Goal: Answer question/provide support: Share knowledge or assist other users

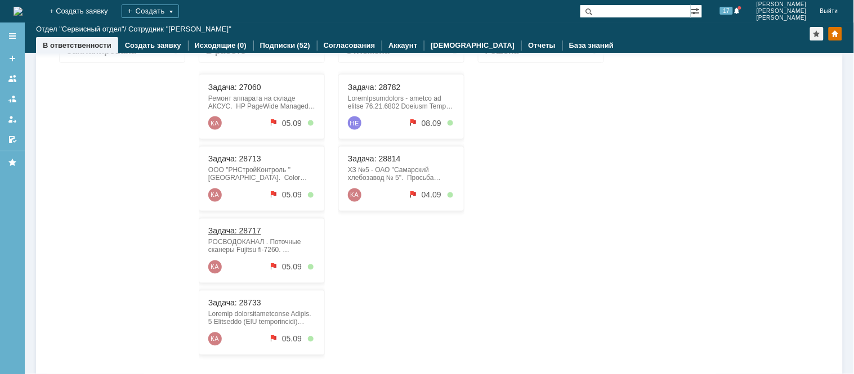
click at [233, 233] on link "Задача: 28717" at bounding box center [234, 230] width 53 height 9
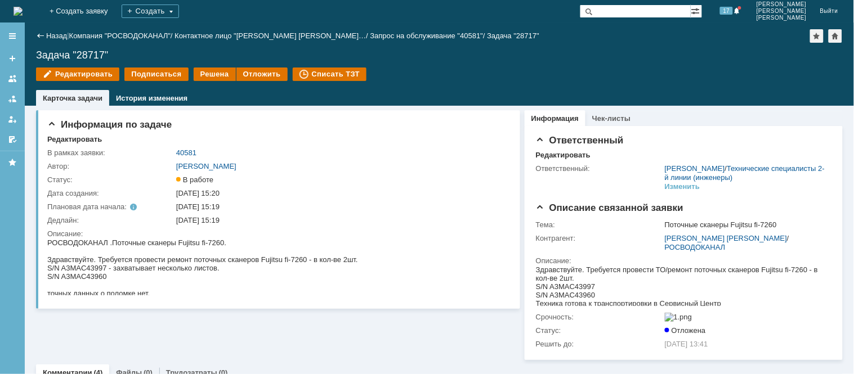
click at [109, 265] on div "S/N A3MAC43997 - захватывает несколько листов." at bounding box center [202, 267] width 311 height 8
drag, startPoint x: 107, startPoint y: 262, endPoint x: 46, endPoint y: 267, distance: 61.5
click at [47, 267] on div "S/N A3MAC43997 - захватывает несколько листов." at bounding box center [202, 267] width 311 height 8
copy div "S/N A3MAC43997"
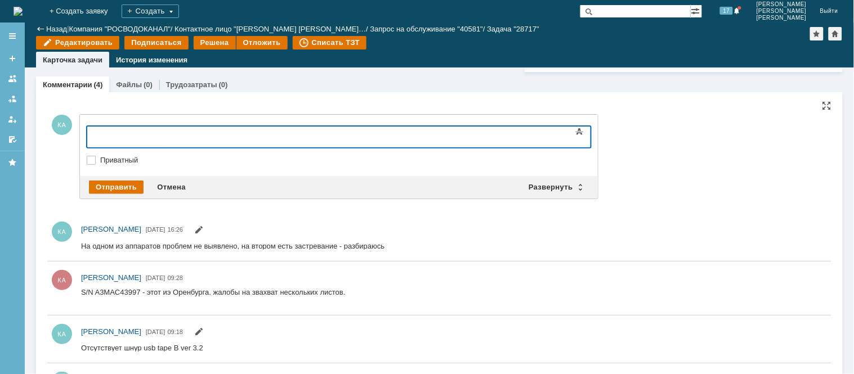
drag, startPoint x: 224, startPoint y: 253, endPoint x: 108, endPoint y: 131, distance: 168.5
click at [200, 132] on div "S/N A3MAC43997" at bounding box center [178, 135] width 160 height 8
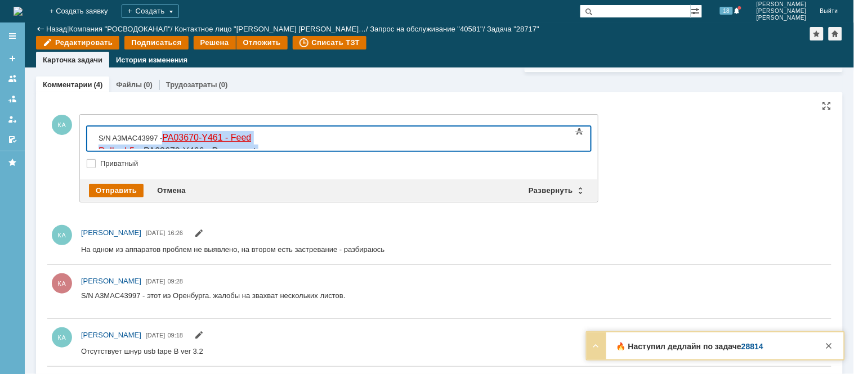
drag, startPoint x: 500, startPoint y: 134, endPoint x: 162, endPoint y: 145, distance: 338.0
click at [162, 145] on body "S/N A3MAC43997 - PA03670-Y461 - Feed Roller L5e и PA03670-Y466 - Permanent Exit…" at bounding box center [177, 151] width 169 height 50
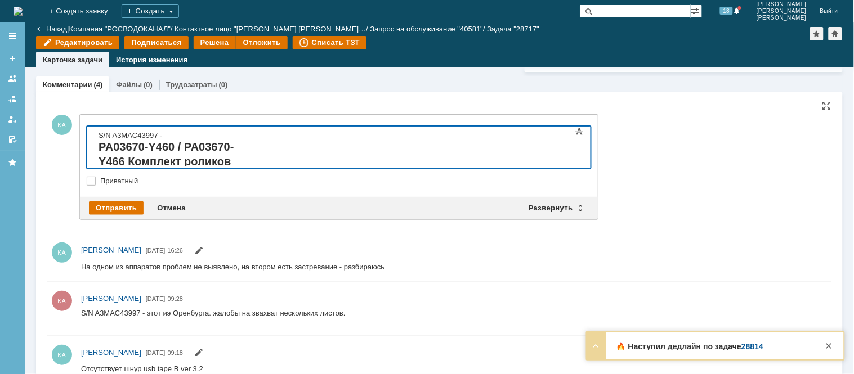
click at [258, 151] on h1 "PA03670-Y460 / PA03670-Y466 Комплект роликов Fujitsu fi-7160 Original" at bounding box center [178, 161] width 160 height 44
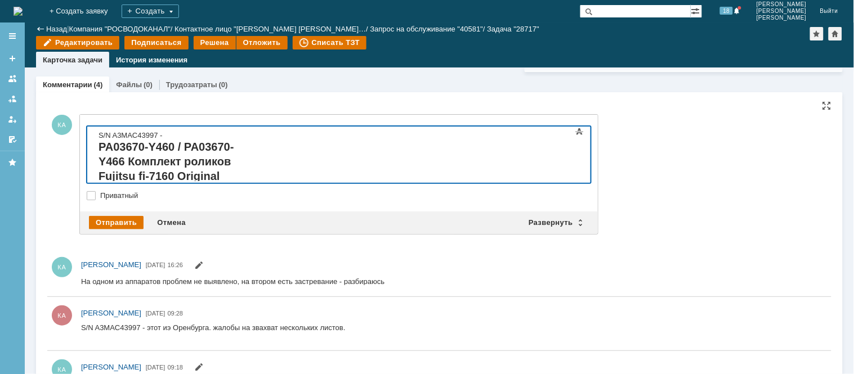
click at [247, 164] on h1 "PA03670-Y460 / PA03670-Y466 Комплект роликов Fujitsu fi-7160 Original -ккомплек…" at bounding box center [178, 175] width 160 height 73
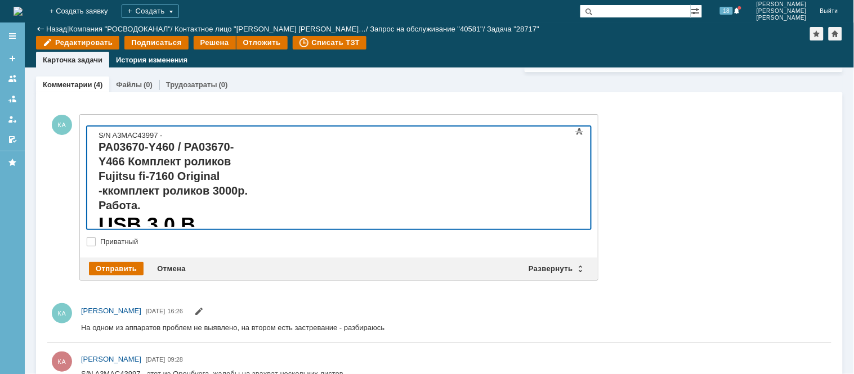
click at [205, 212] on div "USB 3.0 B (DS1099-02), Розетка на плату угловая" at bounding box center [178, 259] width 160 height 95
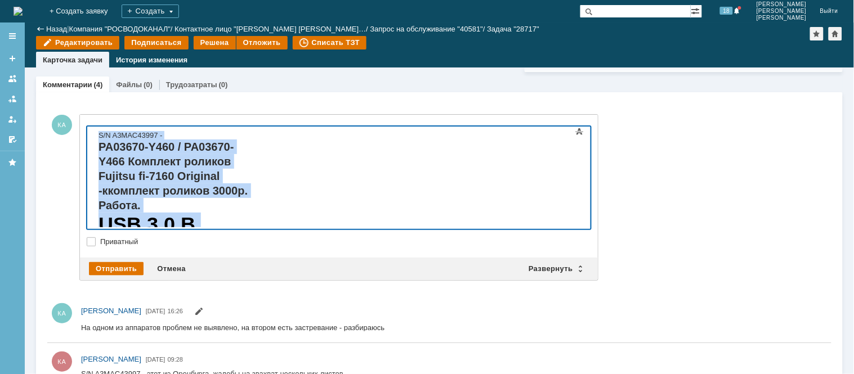
drag, startPoint x: 490, startPoint y: 200, endPoint x: 97, endPoint y: 127, distance: 399.3
click at [93, 133] on body "S/N A3MAC43997 - PA03670-Y460 / PA03670-Y466 Комплект роликов Fujitsu fi-7160 O…" at bounding box center [177, 246] width 169 height 241
drag, startPoint x: 66, startPoint y: 20, endPoint x: 581, endPoint y: 143, distance: 529.0
click at [581, 138] on span at bounding box center [580, 132] width 14 height 14
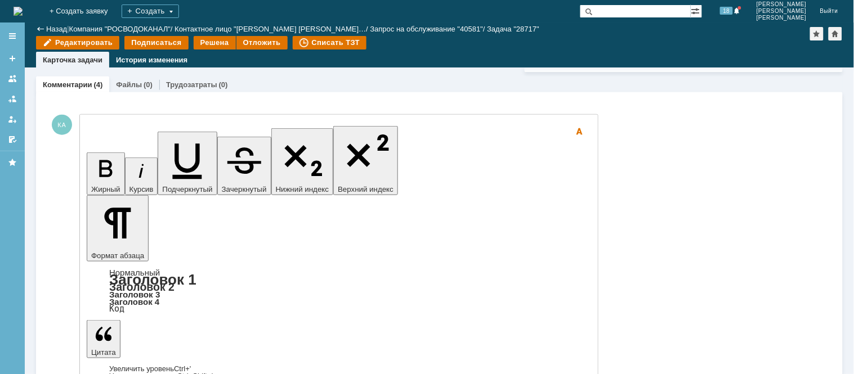
click at [96, 154] on icon "button" at bounding box center [105, 168] width 29 height 29
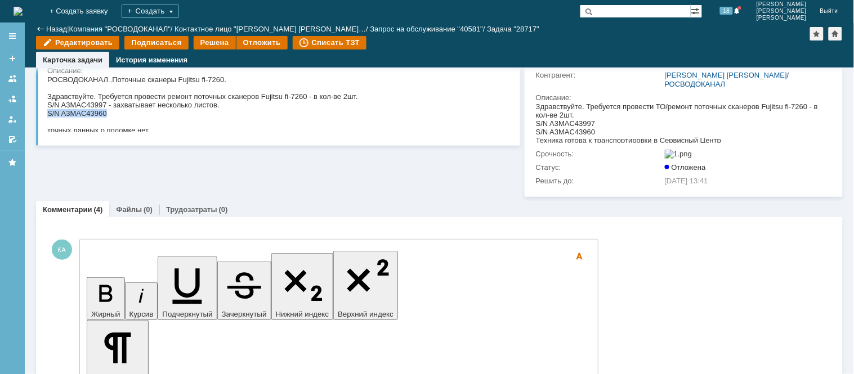
drag, startPoint x: 109, startPoint y: 114, endPoint x: 48, endPoint y: 114, distance: 60.8
click at [48, 114] on div "S/N A3MAC43960" at bounding box center [202, 113] width 311 height 8
copy div "S/N A3MAC43960"
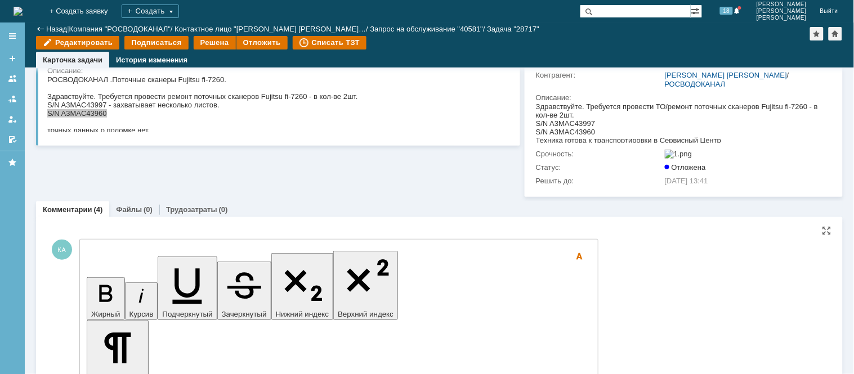
drag, startPoint x: 408, startPoint y: 3312, endPoint x: 408, endPoint y: 3319, distance: 6.8
